Goal: Transaction & Acquisition: Purchase product/service

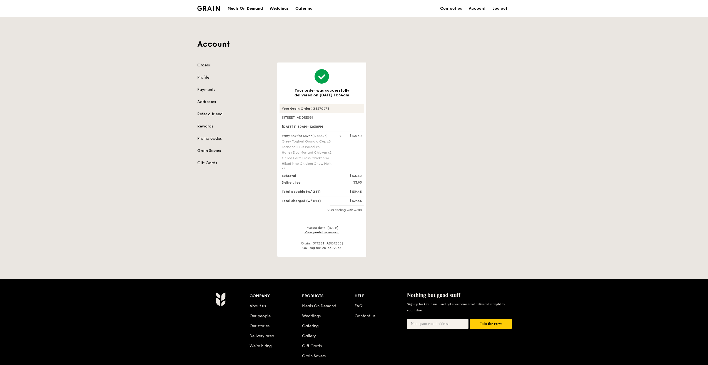
click at [201, 64] on link "Orders" at bounding box center [233, 65] width 73 height 6
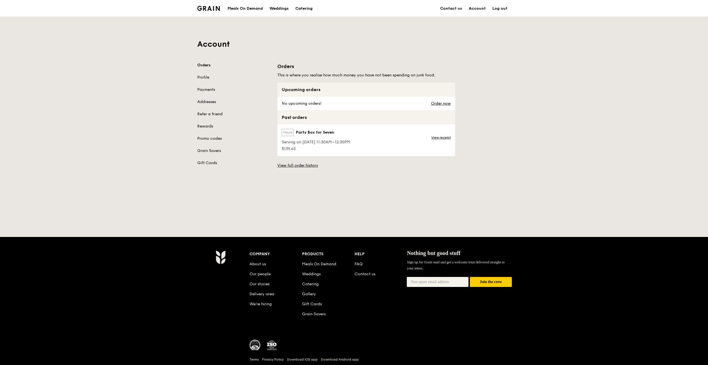
click at [256, 9] on div "Meals On Demand" at bounding box center [244, 8] width 35 height 17
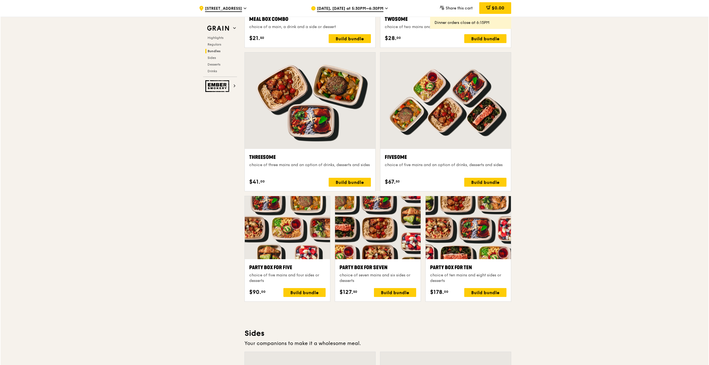
scroll to position [917, 0]
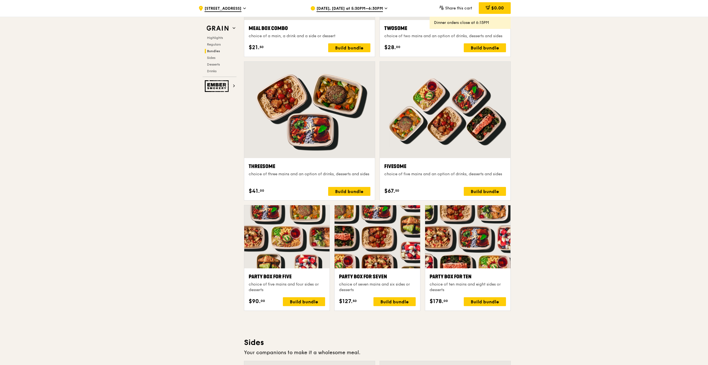
click at [460, 143] on div at bounding box center [445, 110] width 131 height 96
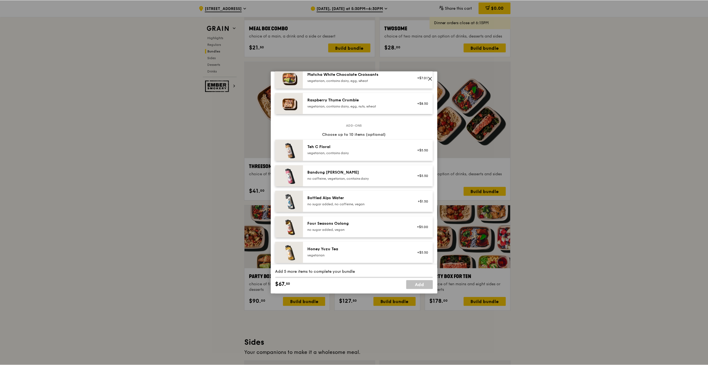
scroll to position [669, 0]
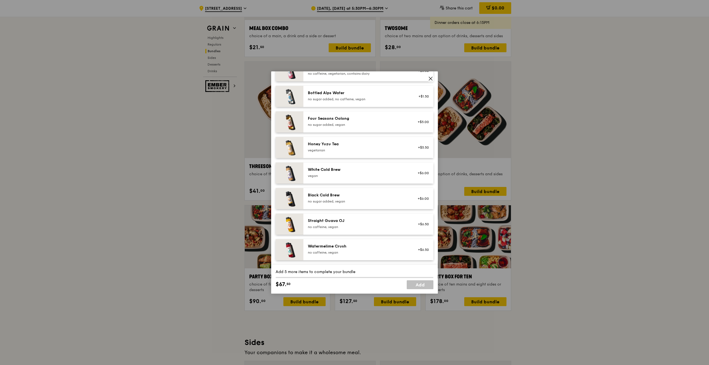
click at [432, 78] on icon at bounding box center [430, 78] width 5 height 5
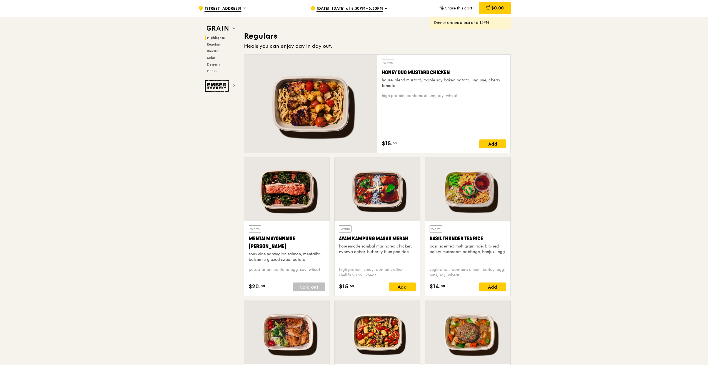
scroll to position [278, 0]
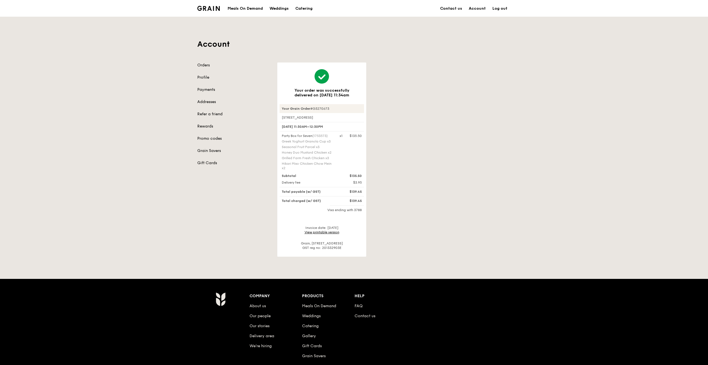
click at [497, 7] on link "Log out" at bounding box center [500, 8] width 22 height 17
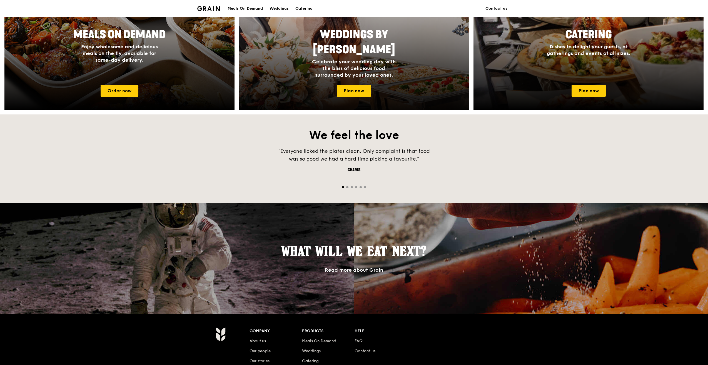
scroll to position [382, 0]
